Goal: Participate in discussion: Engage in conversation with other users on a specific topic

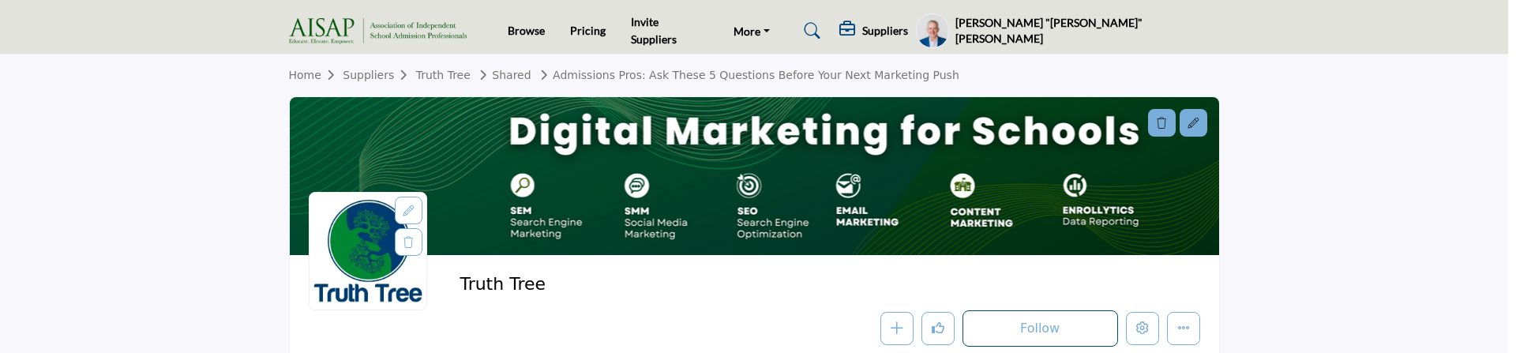
click at [145, 125] on div at bounding box center [758, 176] width 1516 height 353
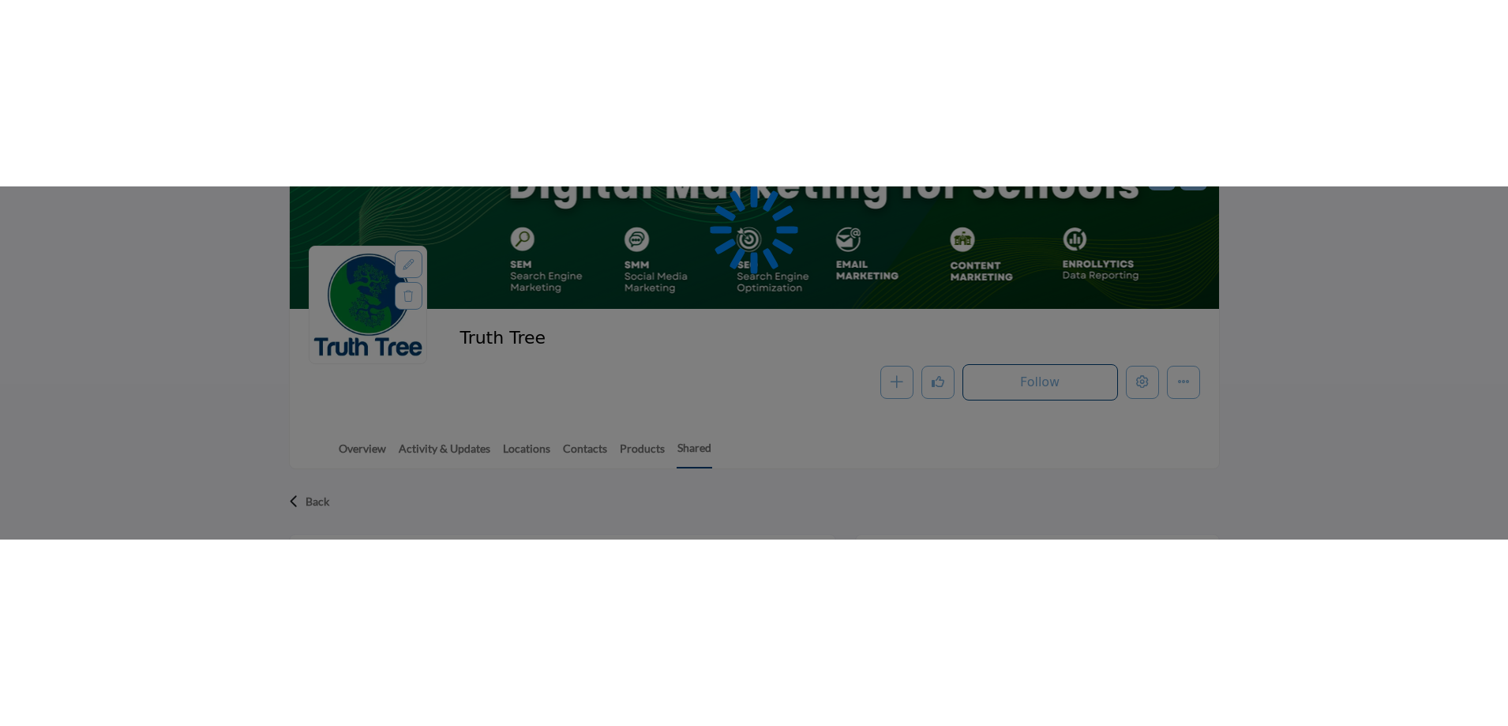
scroll to position [158, 0]
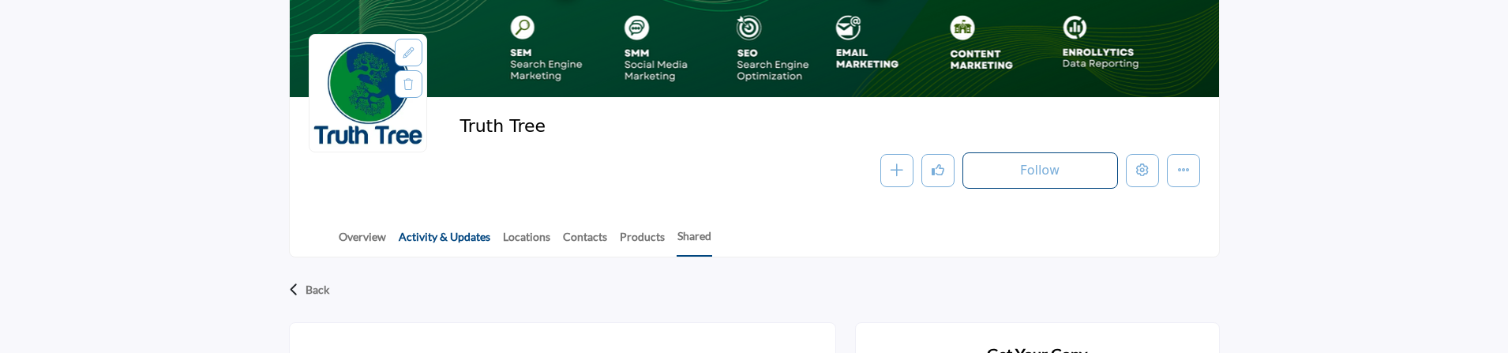
click at [429, 239] on link "Activity & Updates" at bounding box center [444, 242] width 93 height 28
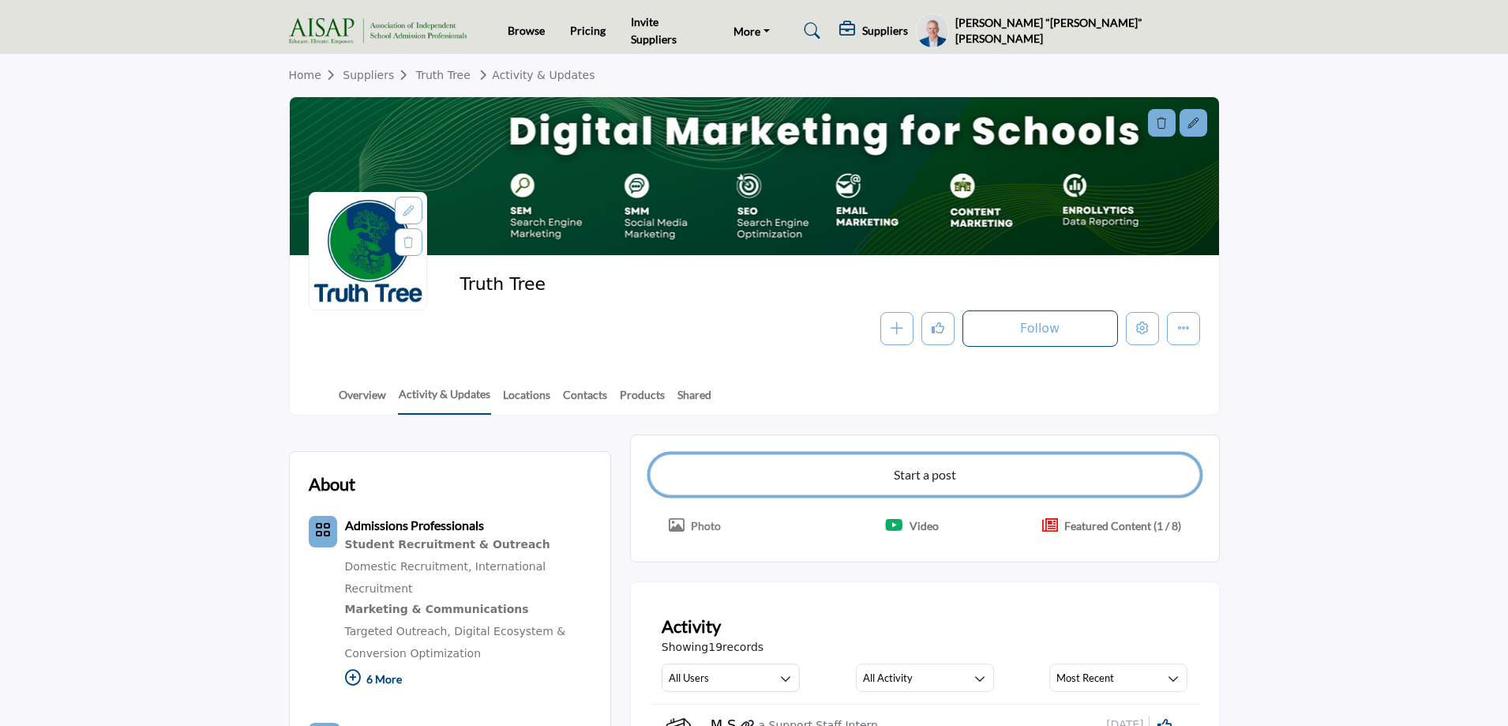
click at [914, 486] on button "Start a post" at bounding box center [925, 474] width 550 height 41
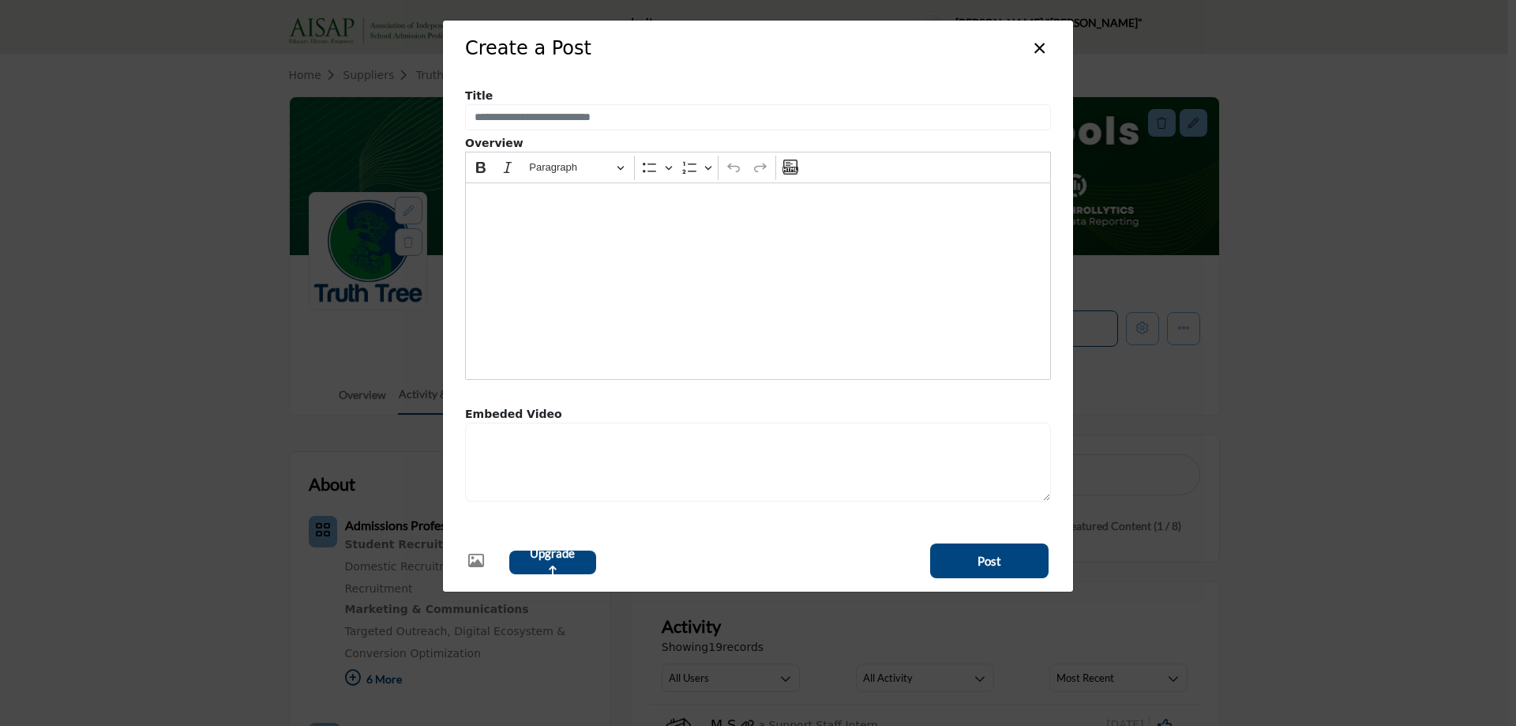
click at [529, 240] on div "Editor editing area: main" at bounding box center [758, 280] width 586 height 197
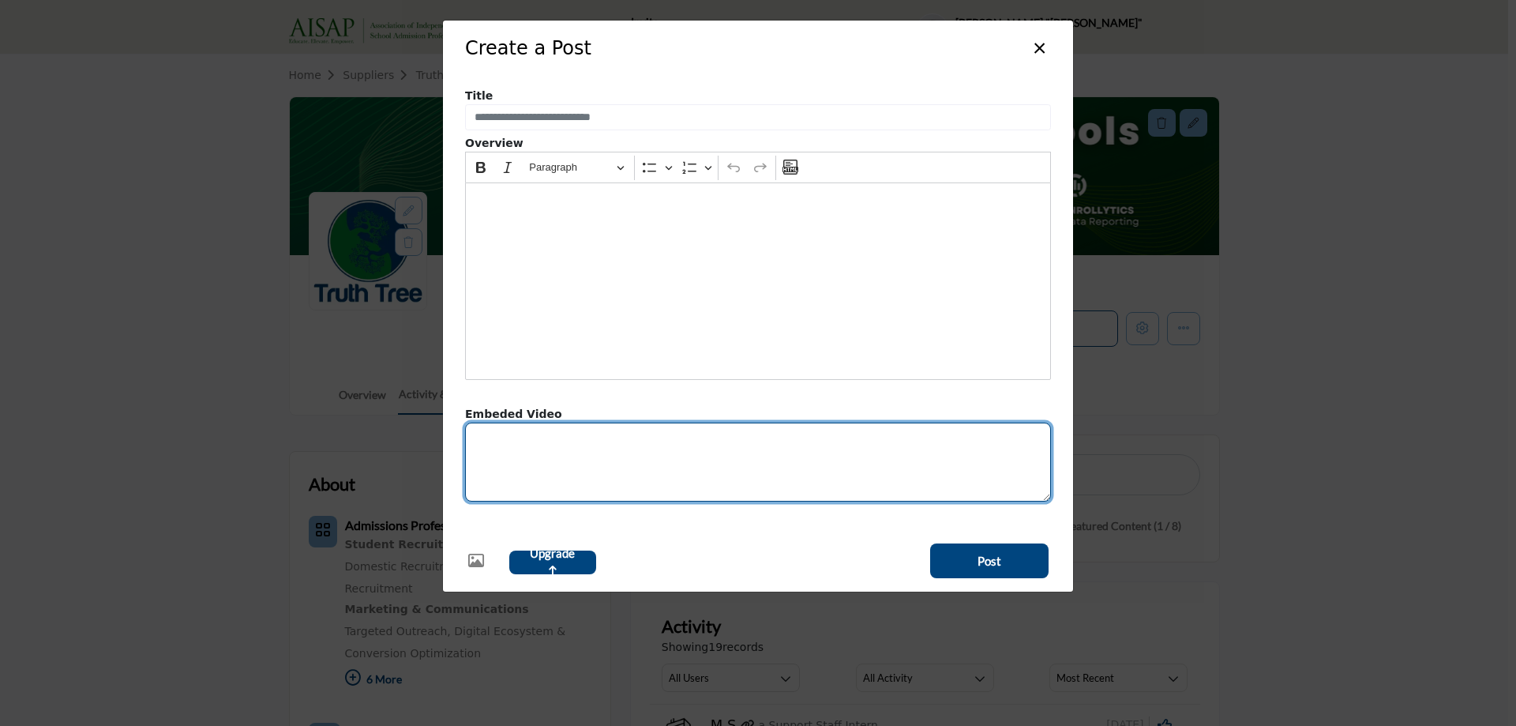
click at [532, 452] on textarea "Embeded Video Text" at bounding box center [758, 461] width 586 height 79
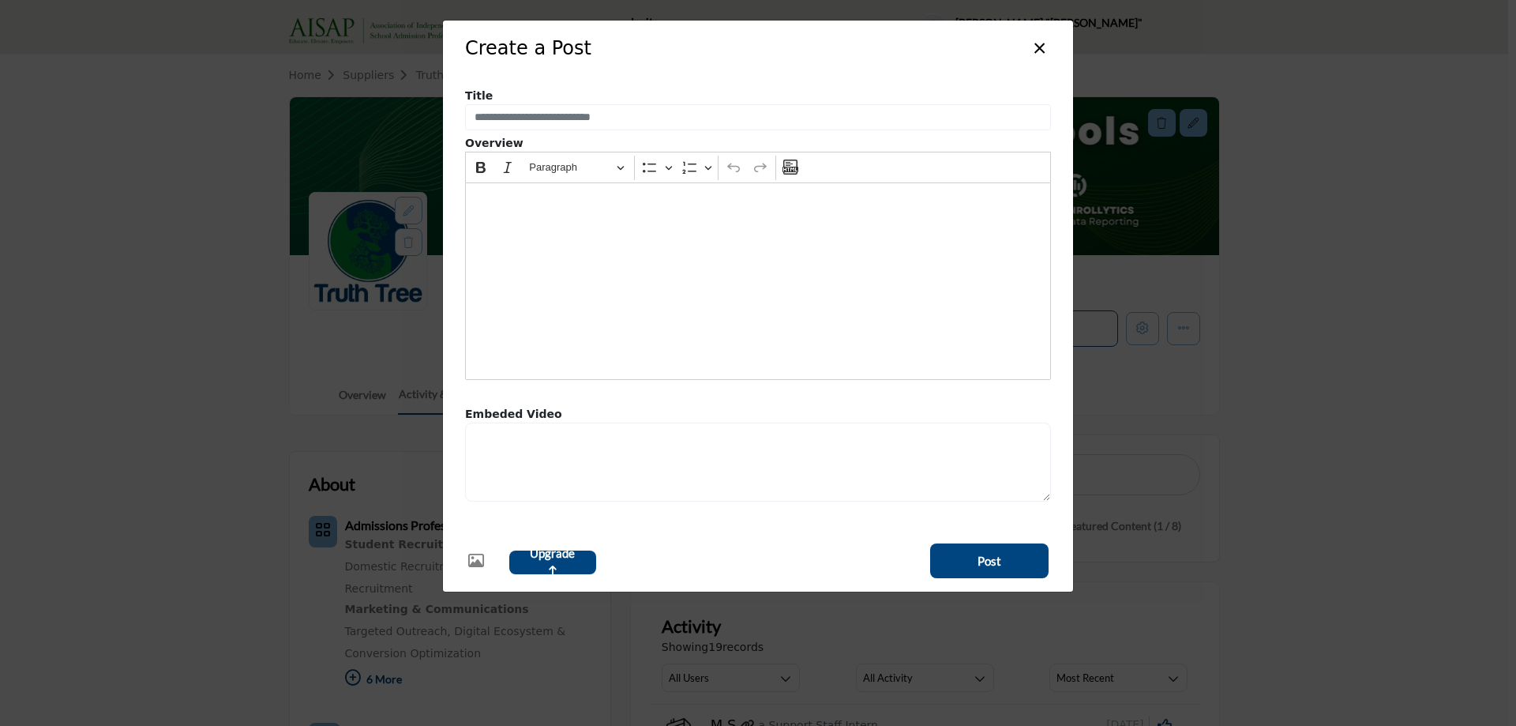
click at [542, 238] on div "Editor editing area: main" at bounding box center [758, 280] width 586 height 197
click at [1036, 51] on button "×" at bounding box center [1039, 47] width 23 height 30
